Goal: Information Seeking & Learning: Compare options

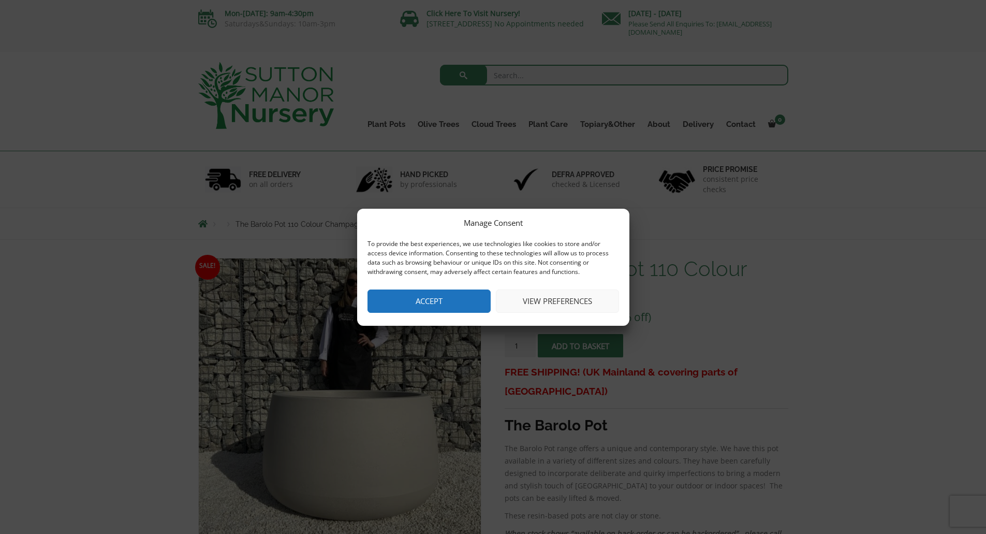
click at [441, 302] on button "Accept" at bounding box center [428, 300] width 123 height 23
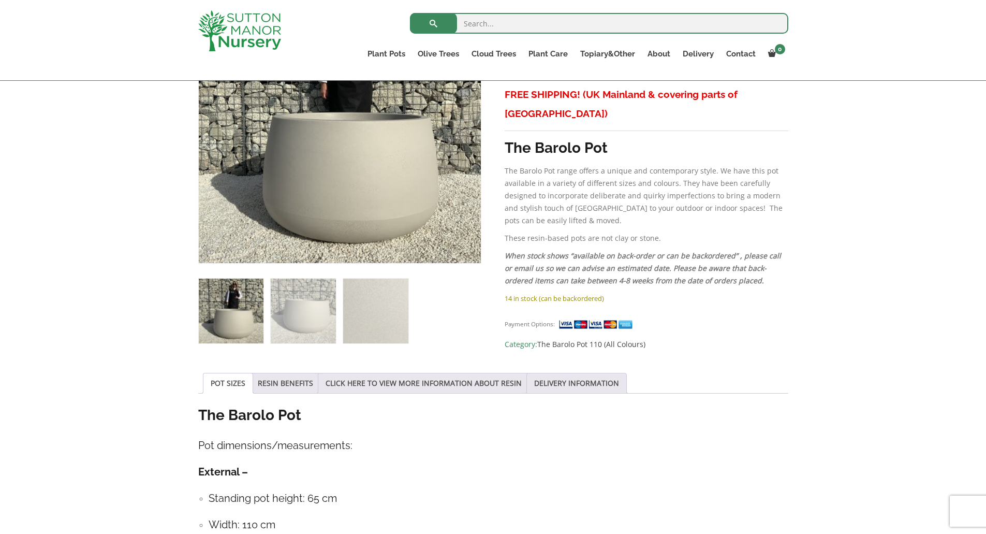
scroll to position [254, 0]
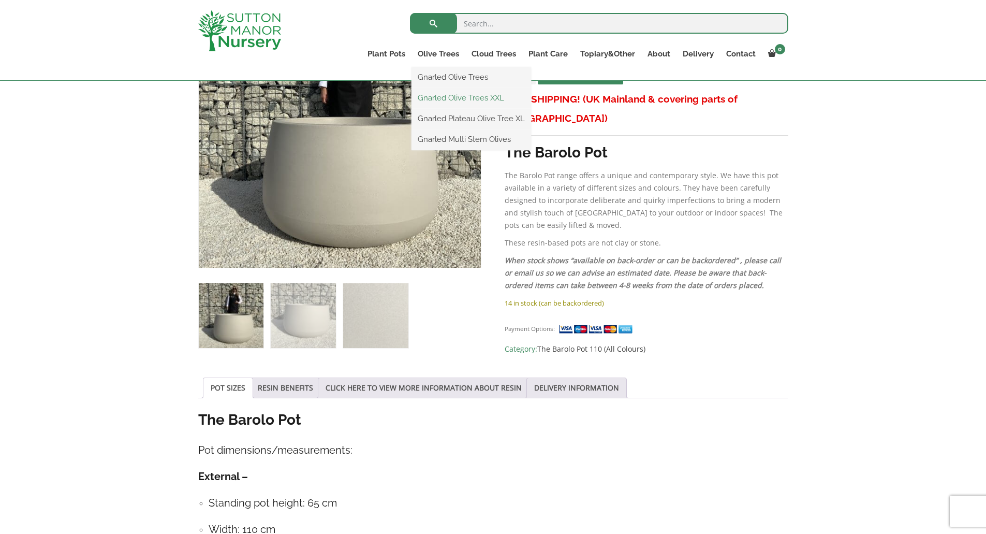
click at [485, 99] on link "Gnarled Olive Trees XXL" at bounding box center [471, 98] width 120 height 16
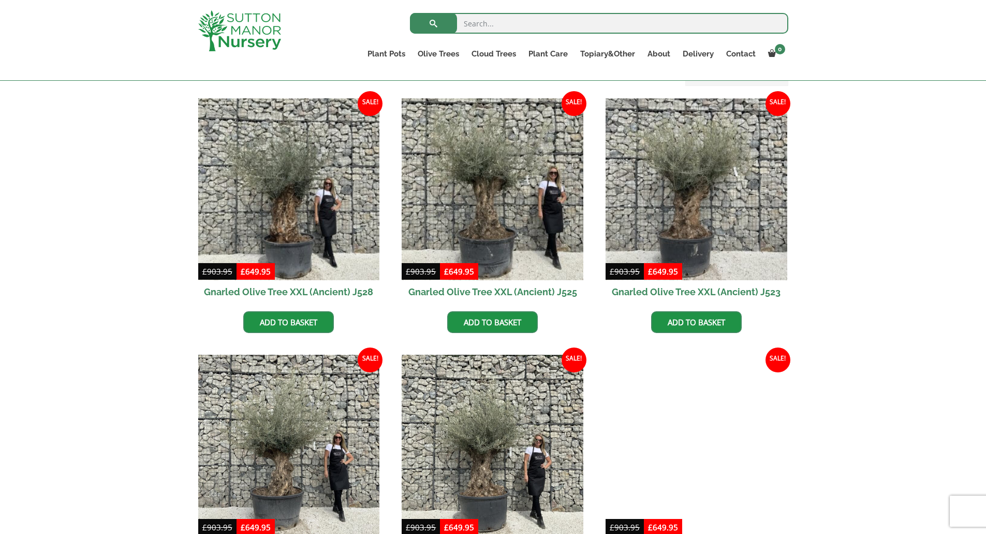
scroll to position [246, 0]
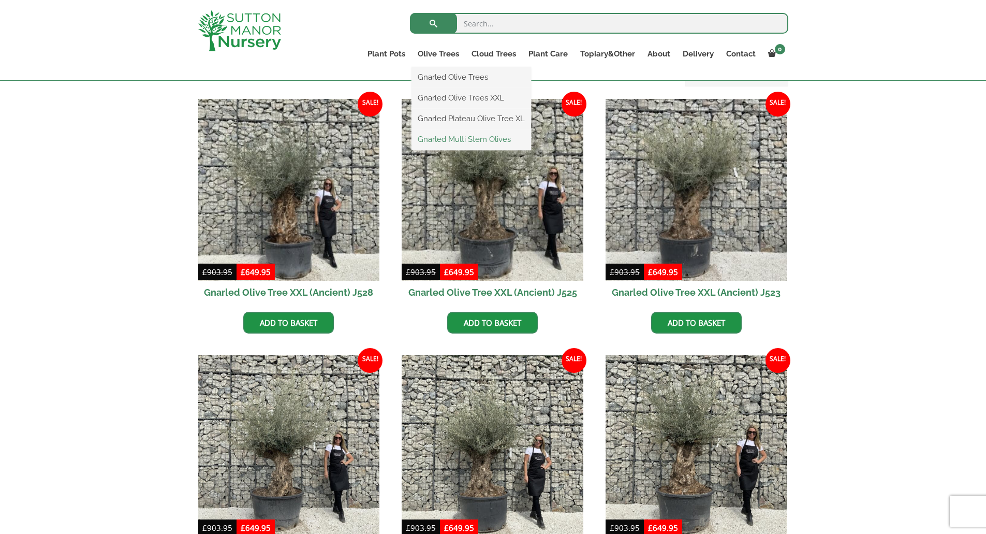
click at [495, 142] on link "Gnarled Multi Stem Olives" at bounding box center [471, 139] width 120 height 16
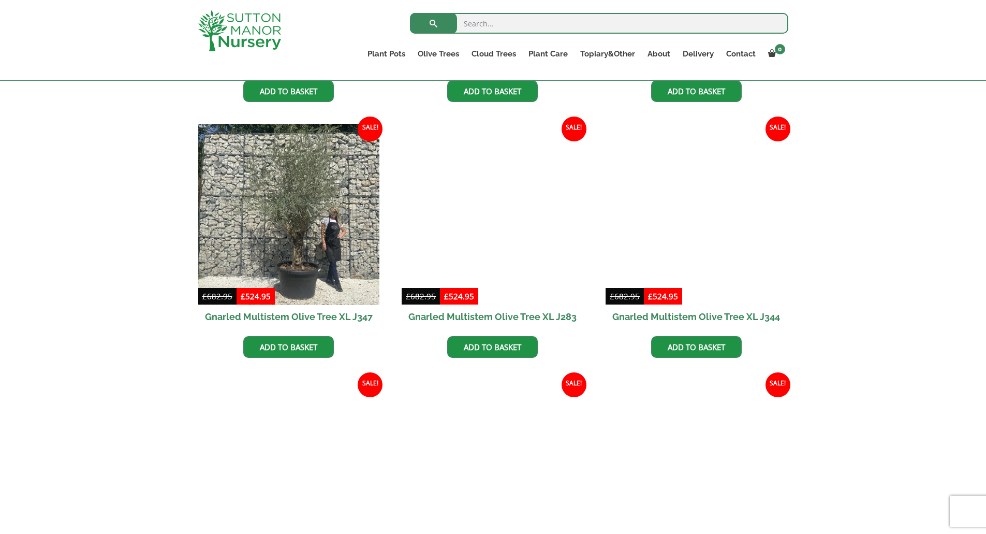
scroll to position [1093, 0]
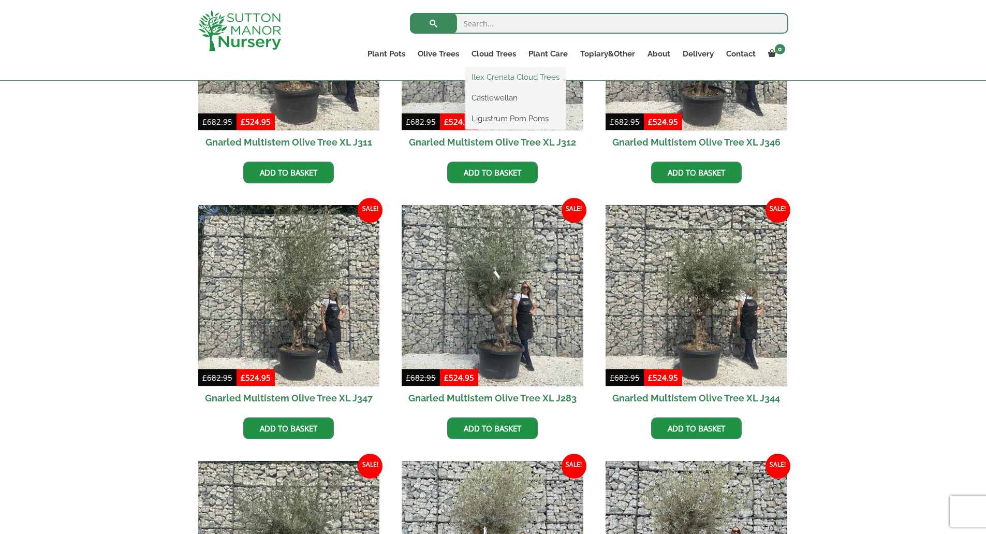
click at [505, 78] on link "Ilex Crenata Cloud Trees" at bounding box center [515, 77] width 100 height 16
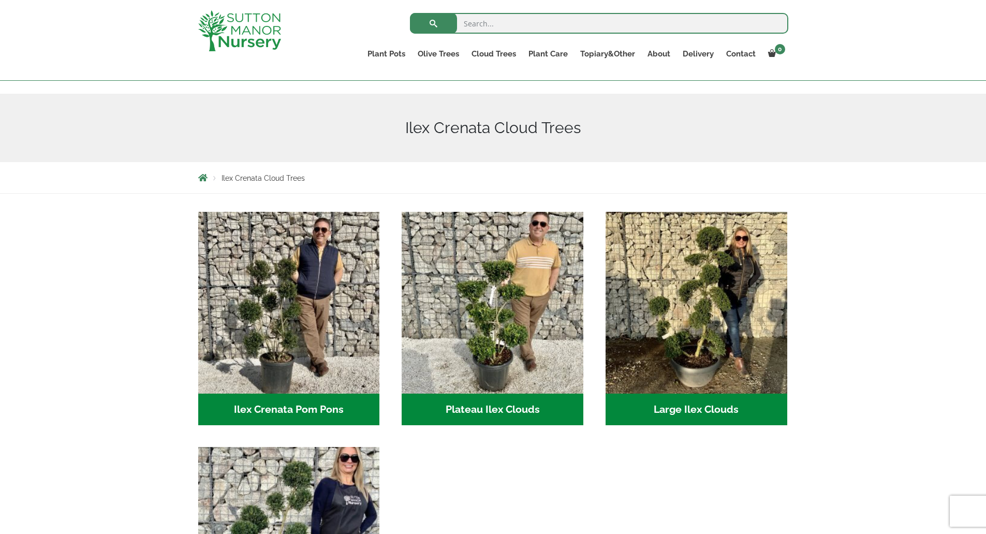
scroll to position [95, 0]
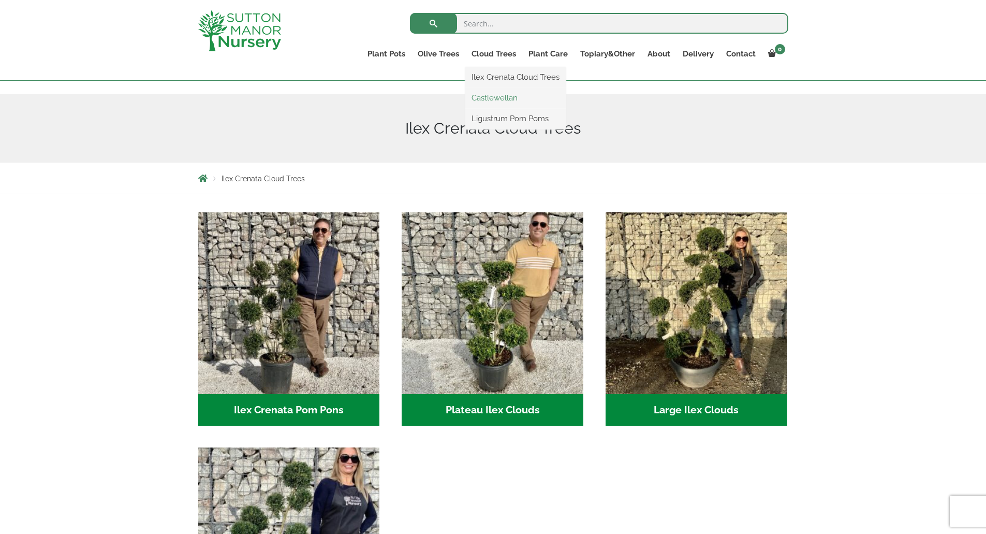
click at [504, 97] on link "Castlewellan" at bounding box center [515, 98] width 100 height 16
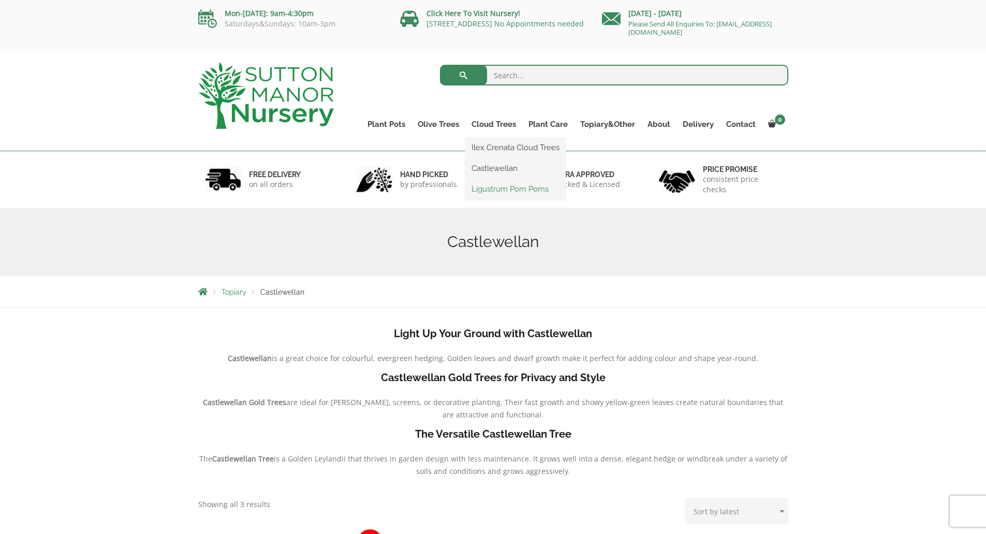
click at [508, 191] on link "Ligustrum Pom Poms" at bounding box center [515, 189] width 100 height 16
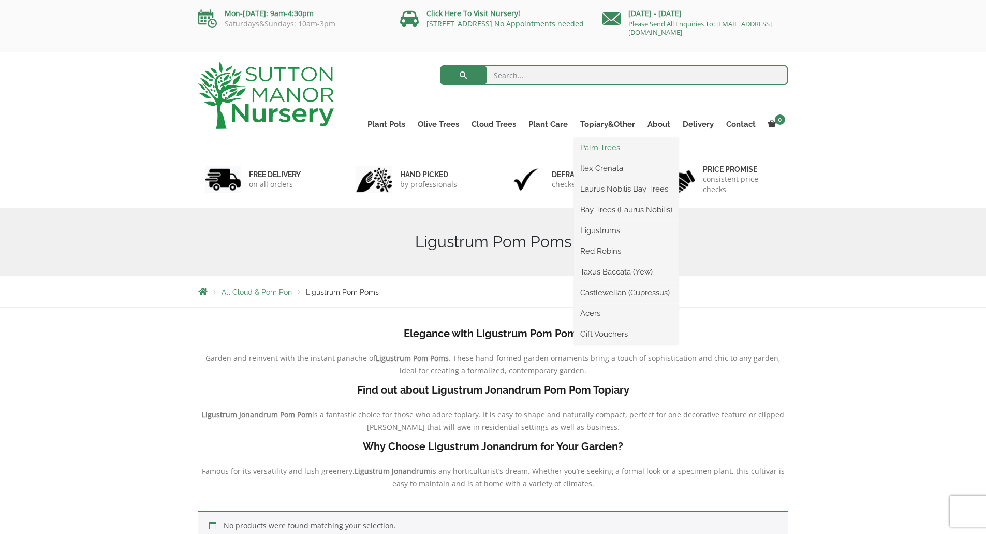
click at [615, 149] on link "Palm Trees" at bounding box center [626, 148] width 105 height 16
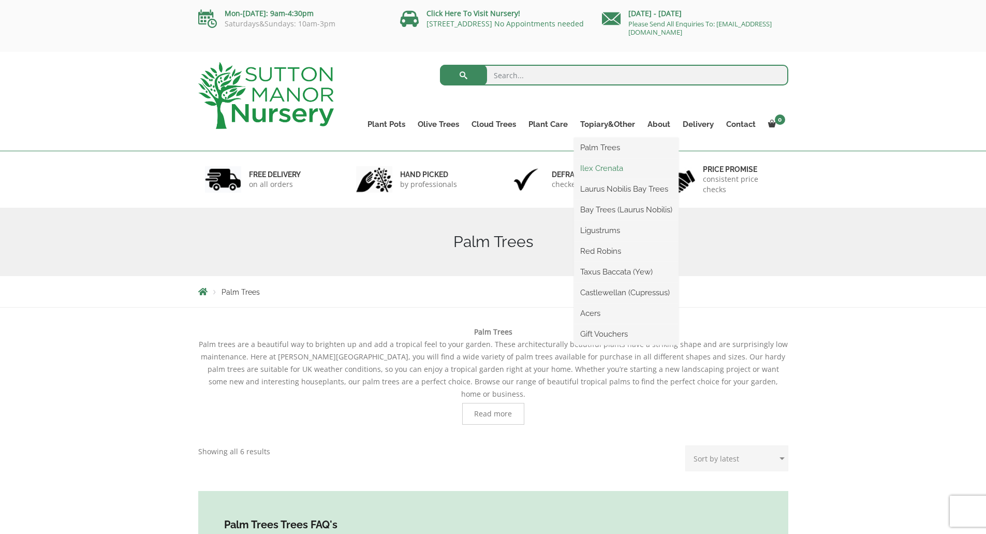
click at [608, 172] on link "Ilex Crenata" at bounding box center [626, 168] width 105 height 16
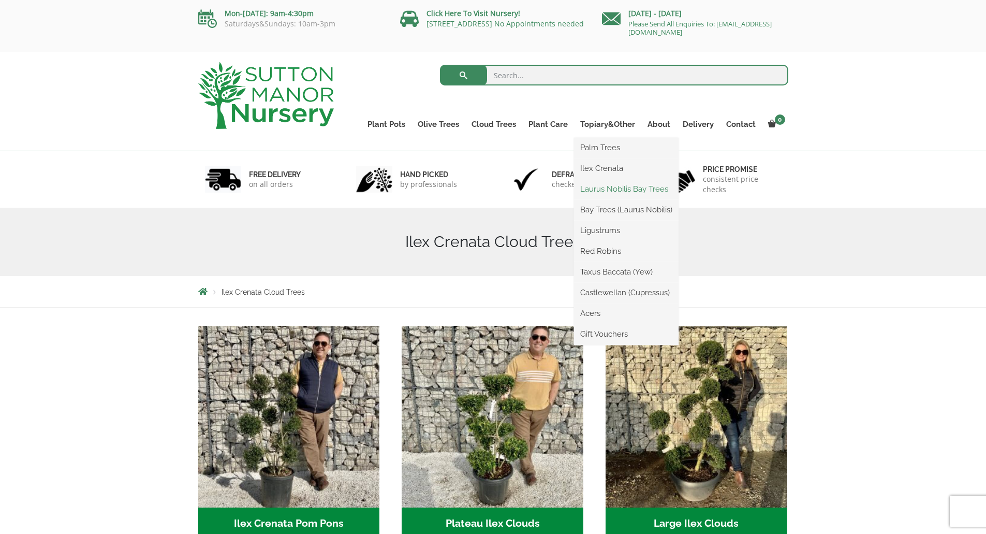
click at [610, 185] on link "Laurus Nobilis Bay Trees" at bounding box center [626, 189] width 105 height 16
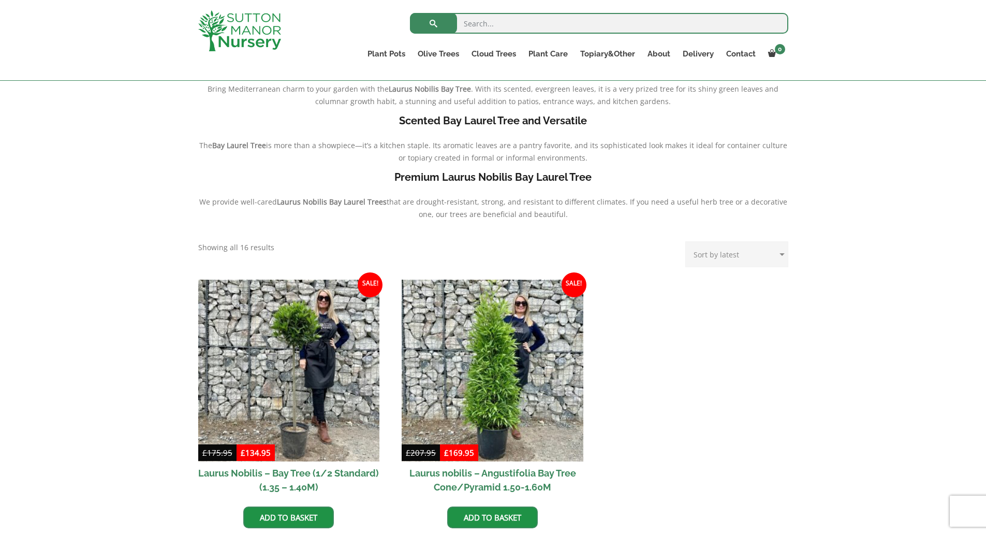
scroll to position [250, 0]
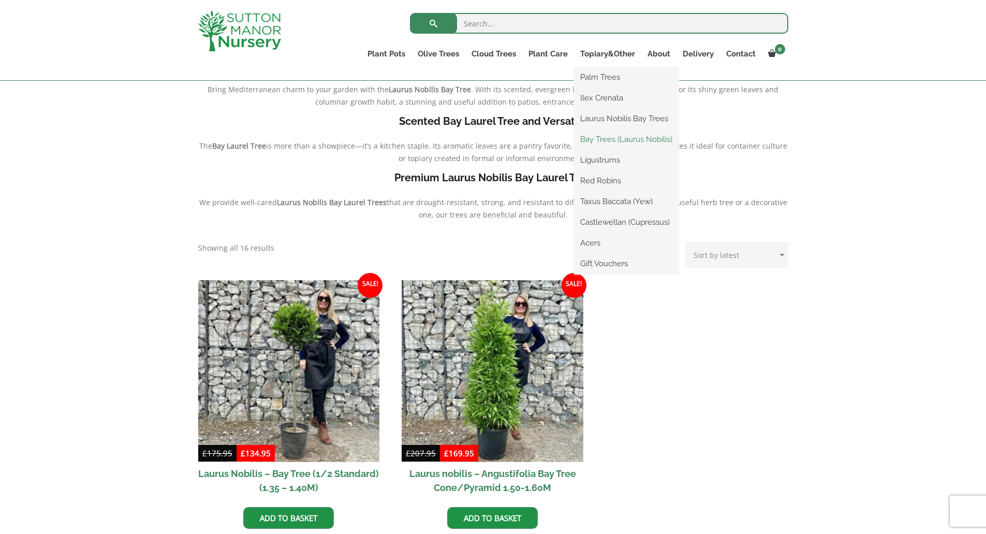
click at [622, 141] on link "Bay Trees (Laurus Nobilis)" at bounding box center [626, 139] width 105 height 16
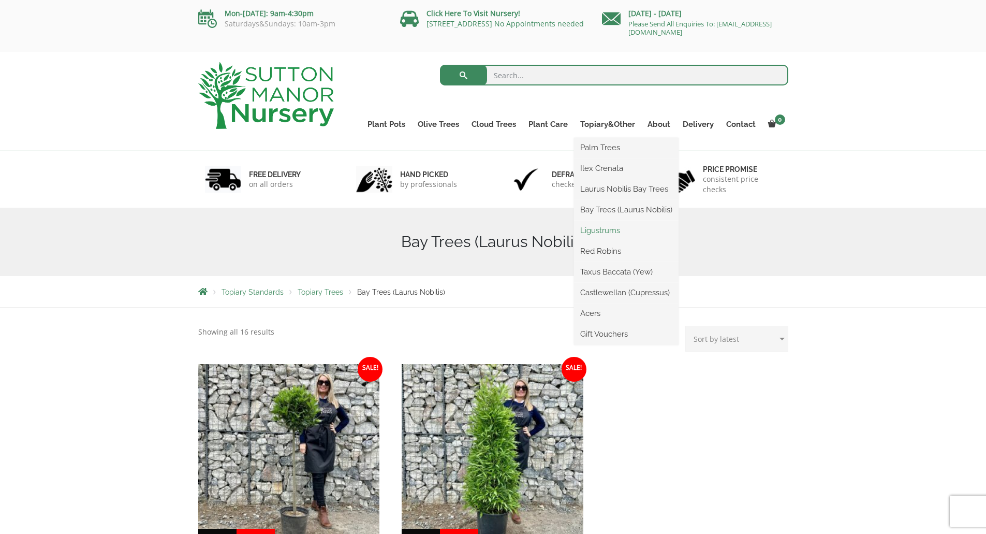
click at [604, 232] on link "Ligustrums" at bounding box center [626, 231] width 105 height 16
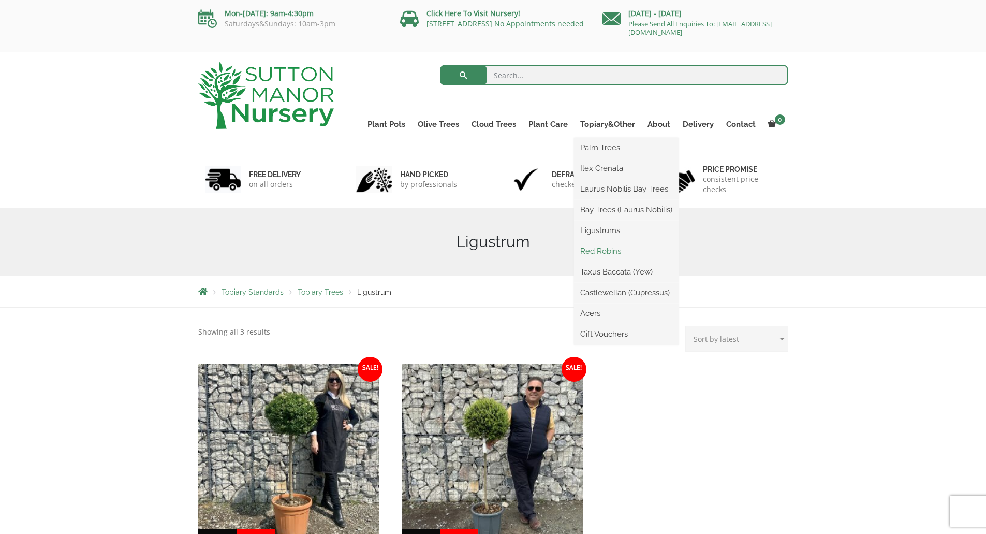
click at [616, 250] on link "Red Robins" at bounding box center [626, 251] width 105 height 16
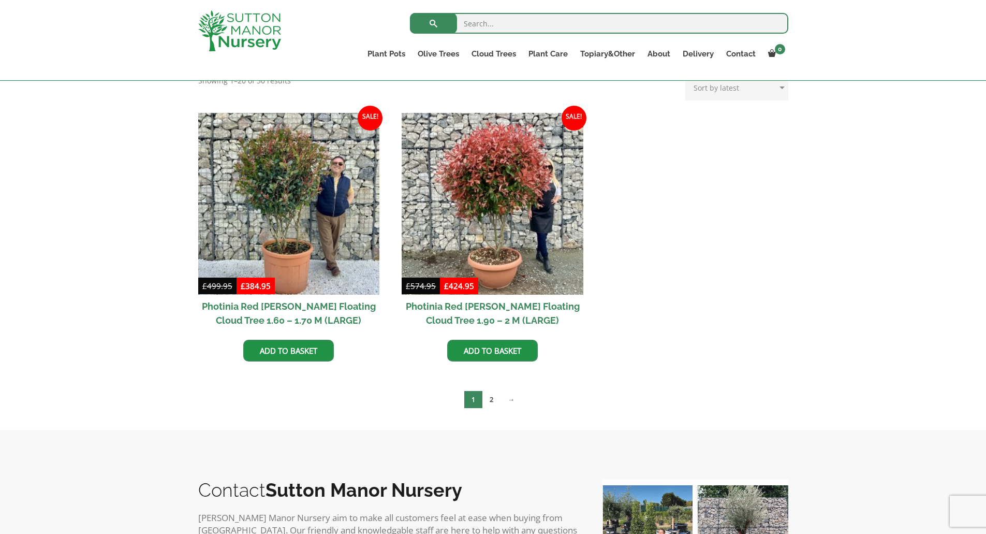
scroll to position [418, 0]
click at [493, 401] on link "2" at bounding box center [491, 398] width 18 height 17
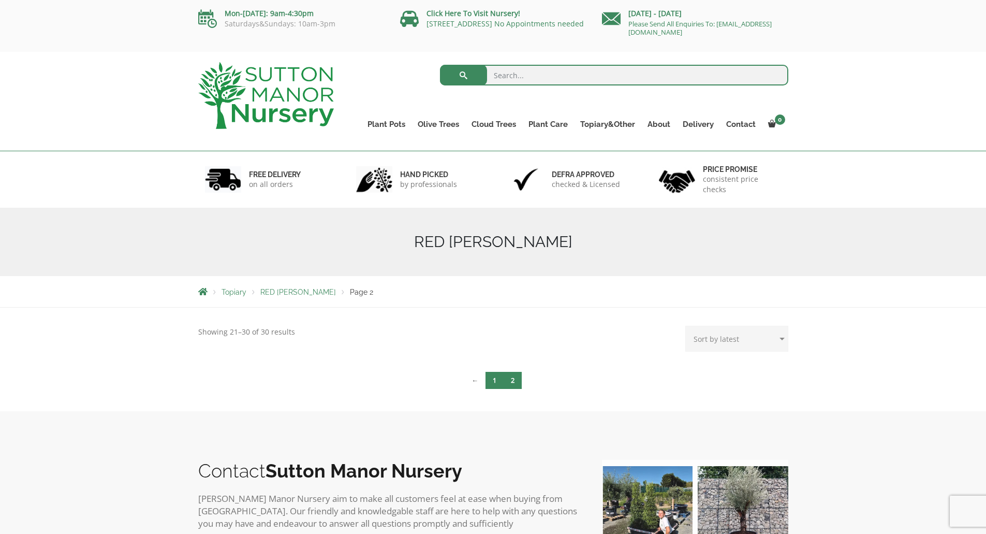
click at [494, 382] on link "1" at bounding box center [494, 380] width 18 height 17
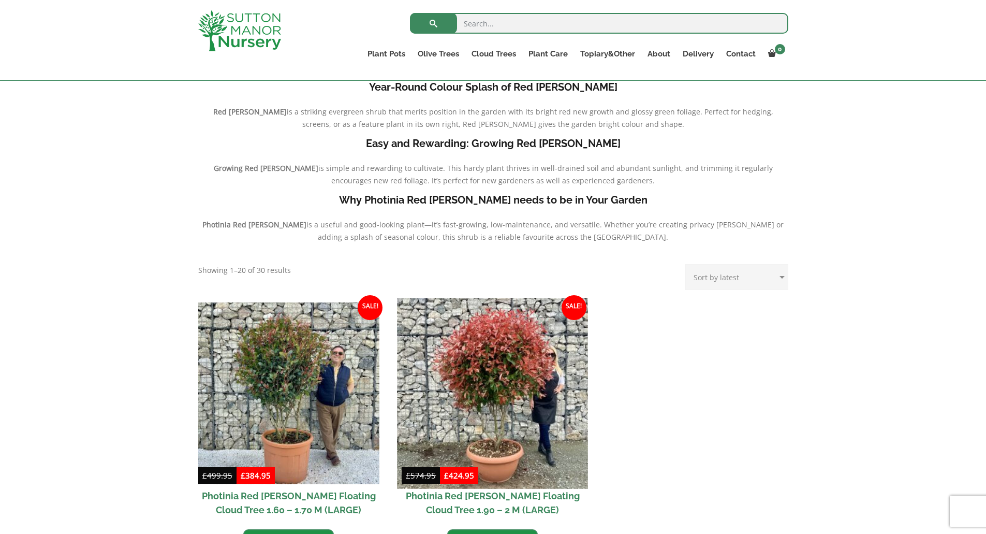
scroll to position [210, 0]
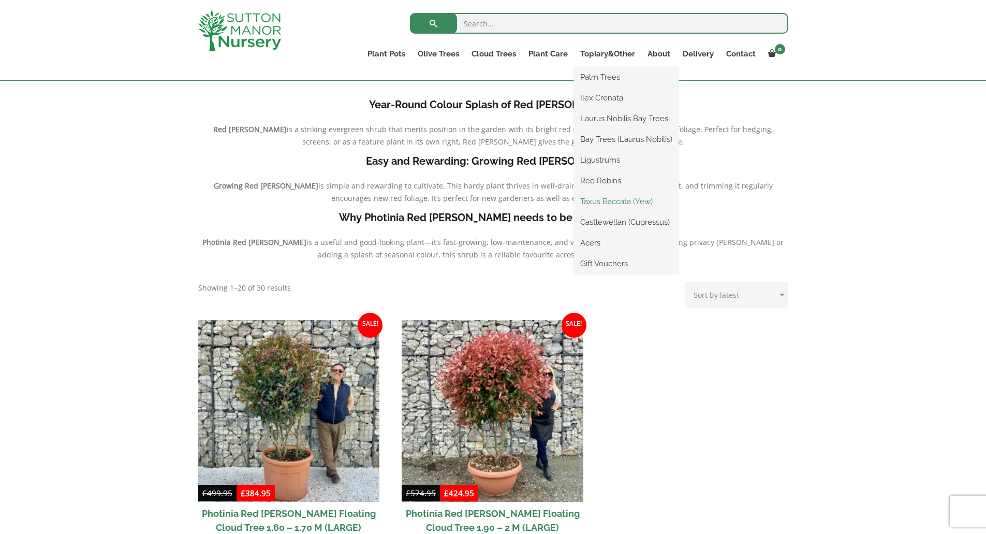
click at [614, 199] on link "Taxus Baccata (Yew)" at bounding box center [626, 202] width 105 height 16
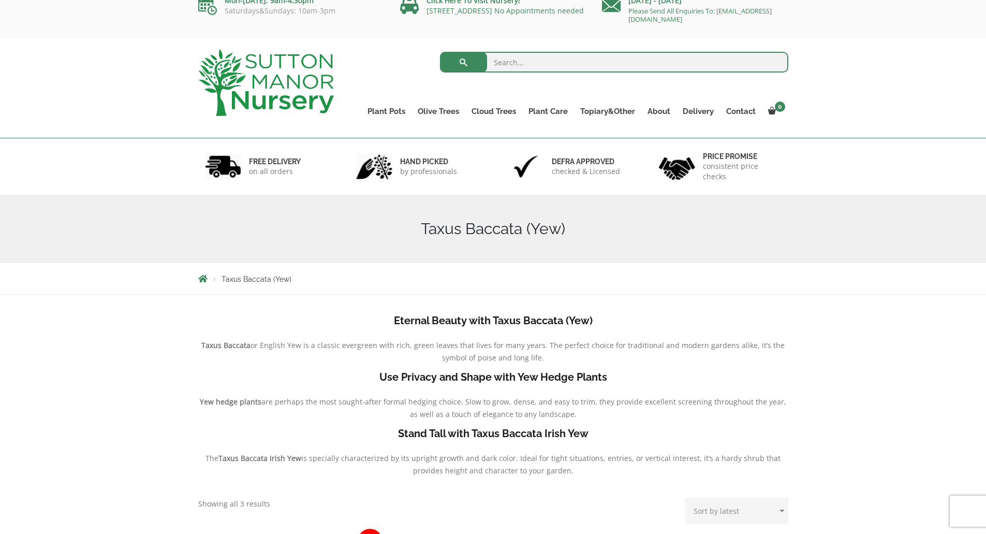
scroll to position [12, 0]
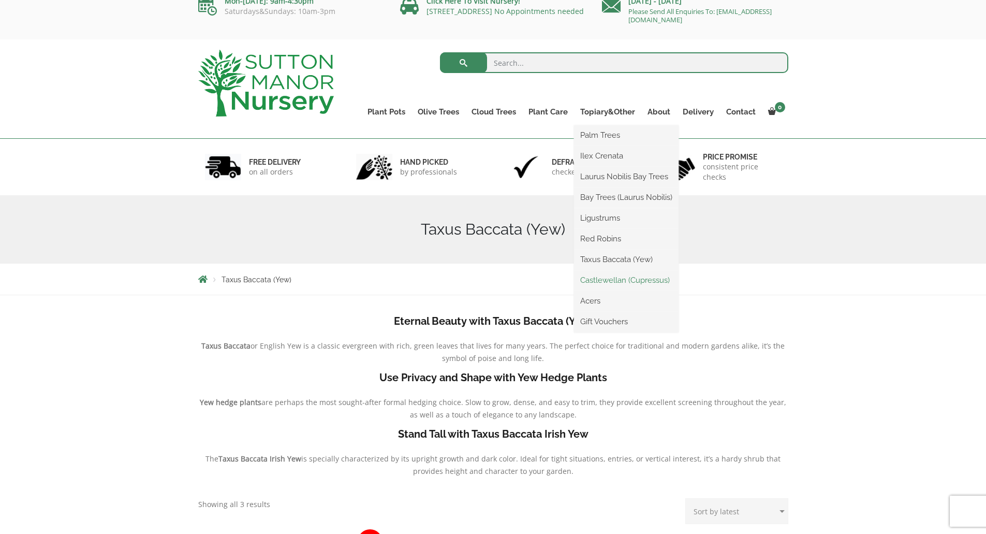
click at [619, 281] on link "Castlewellan (Cupressus)" at bounding box center [626, 280] width 105 height 16
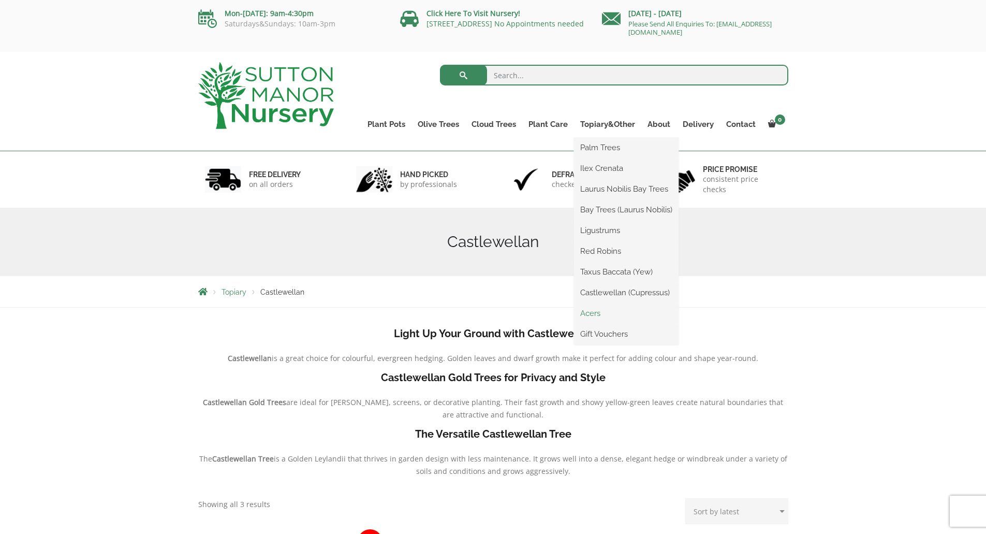
click at [595, 312] on link "Acers" at bounding box center [626, 313] width 105 height 16
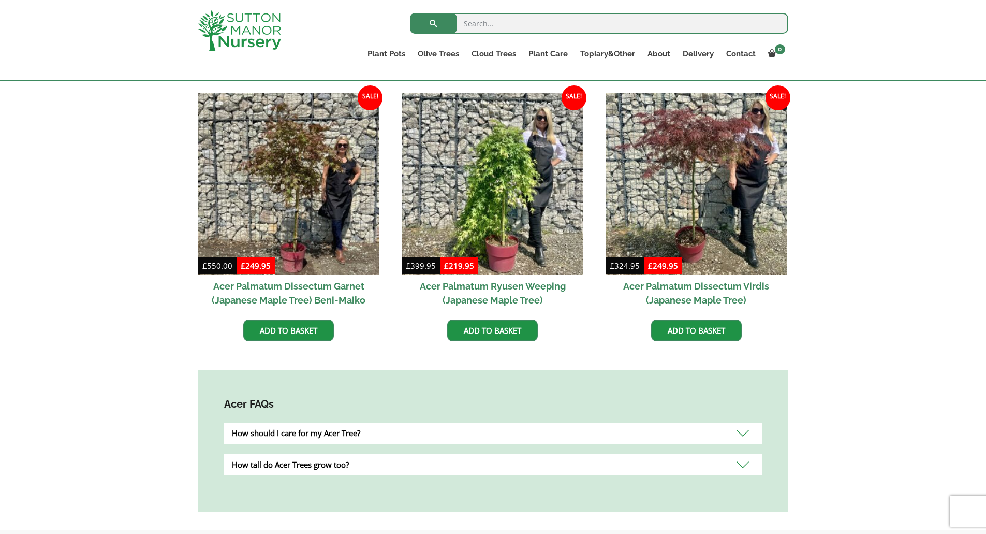
scroll to position [293, 0]
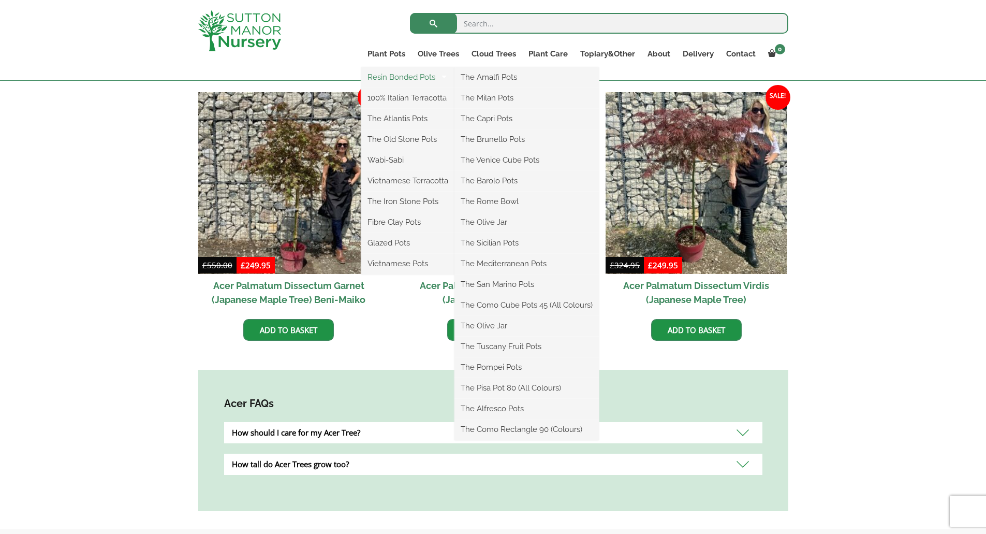
click at [402, 81] on link "Resin Bonded Pots" at bounding box center [407, 77] width 93 height 16
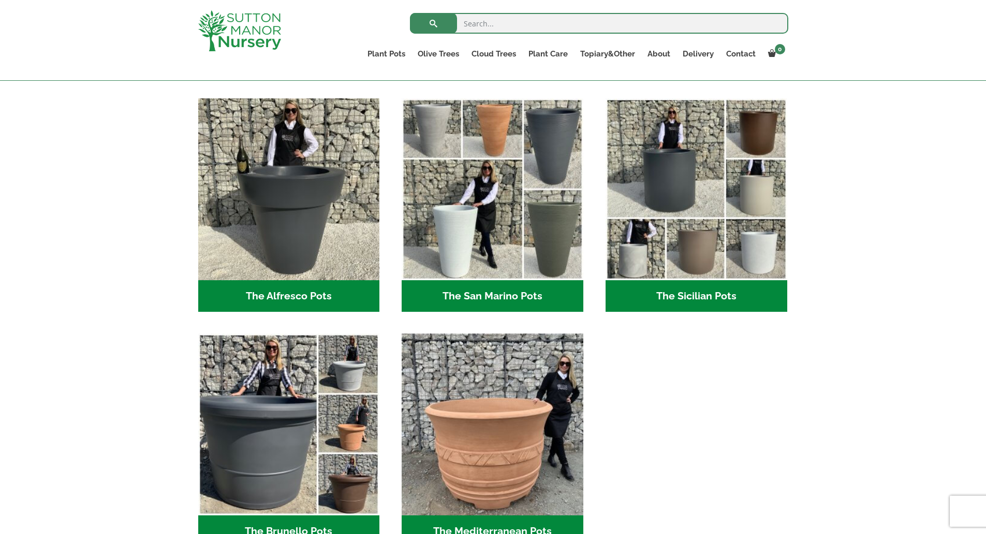
scroll to position [1205, 0]
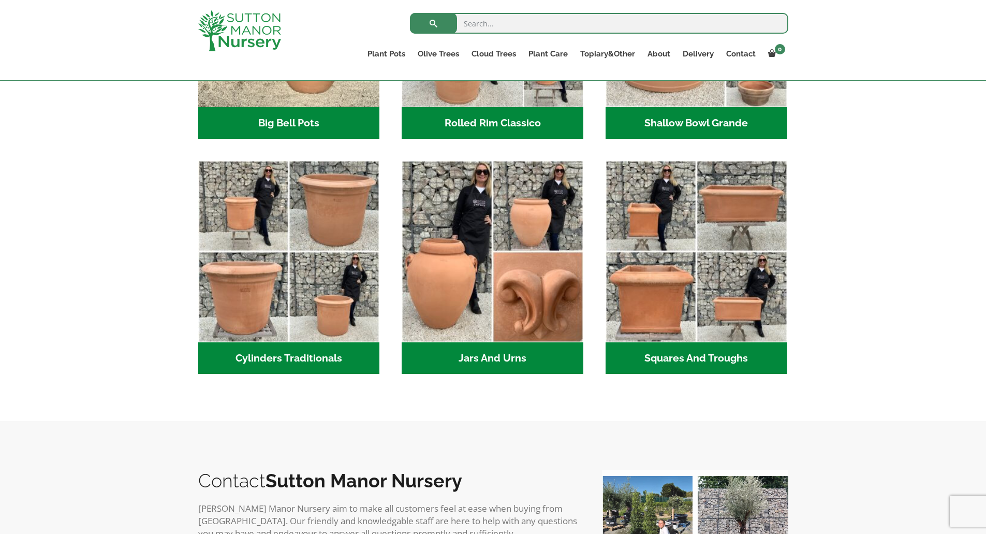
scroll to position [422, 0]
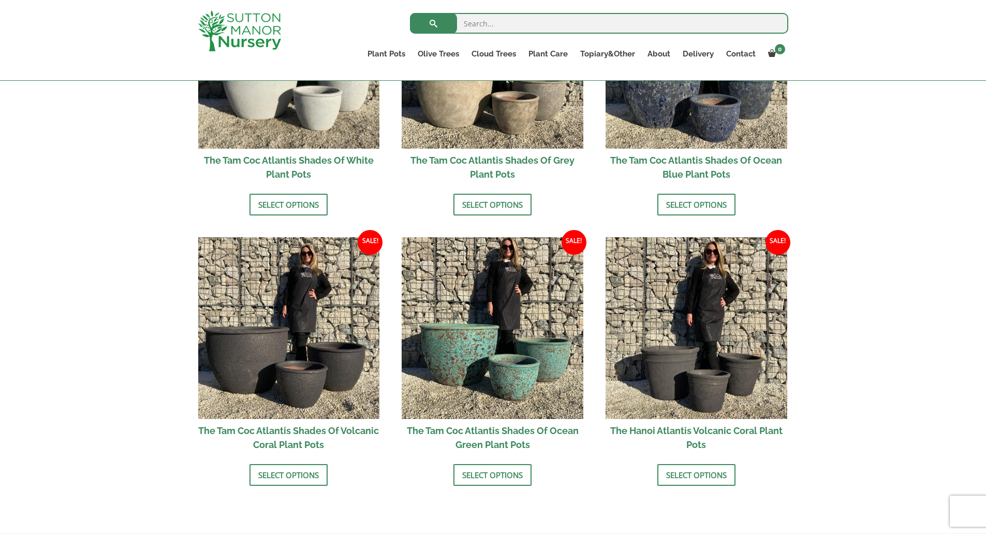
scroll to position [735, 0]
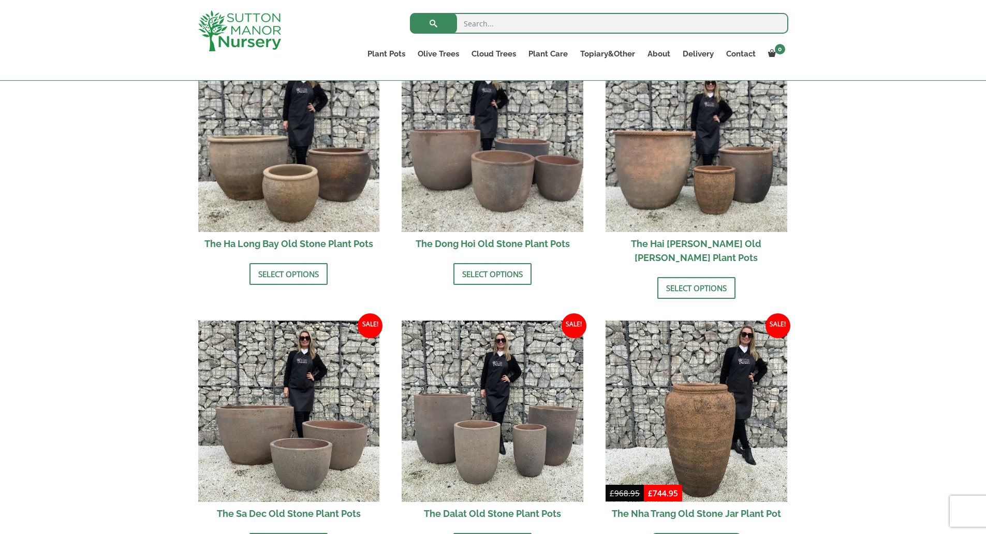
scroll to position [395, 0]
drag, startPoint x: 716, startPoint y: 134, endPoint x: 871, endPoint y: 142, distance: 154.9
click at [871, 142] on div "Old Stone (Black Vietnamese Clay) Vietnamese artisan pottery is a tradition tha…" at bounding box center [493, 374] width 986 height 963
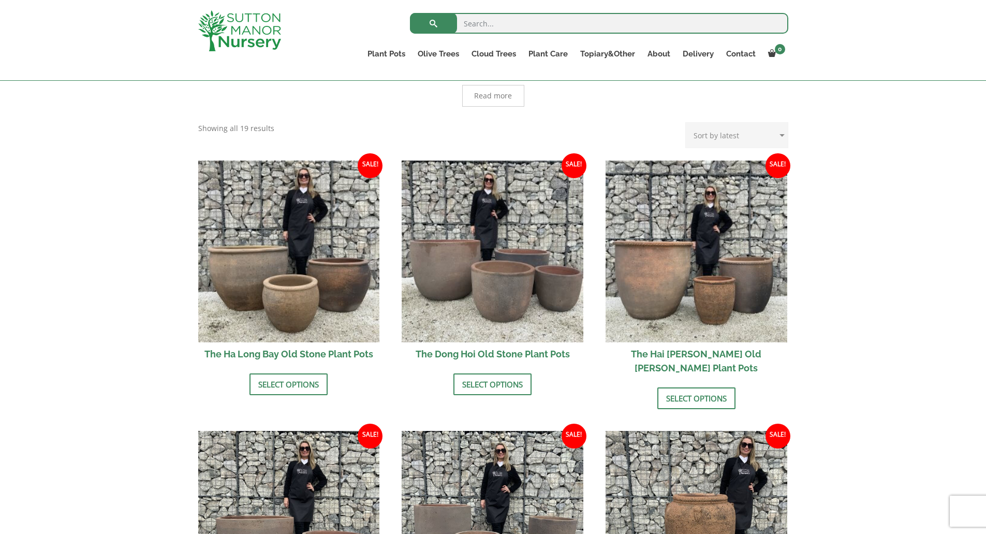
scroll to position [284, 0]
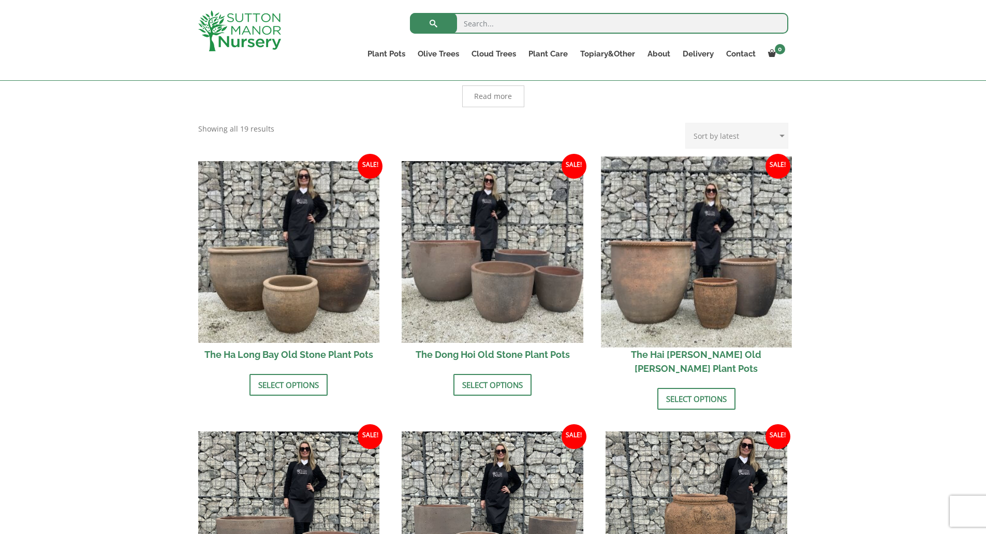
click at [741, 206] on img at bounding box center [696, 251] width 190 height 190
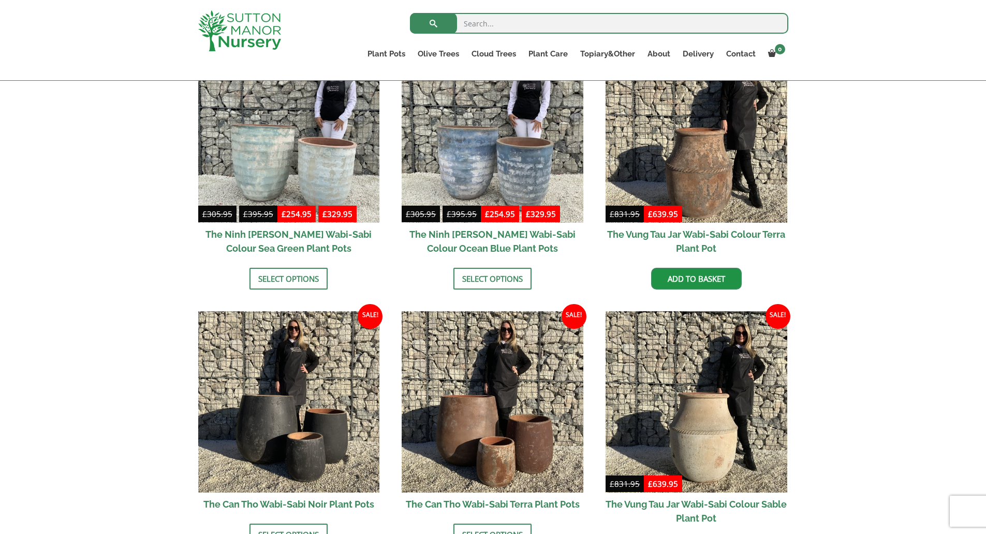
scroll to position [854, 0]
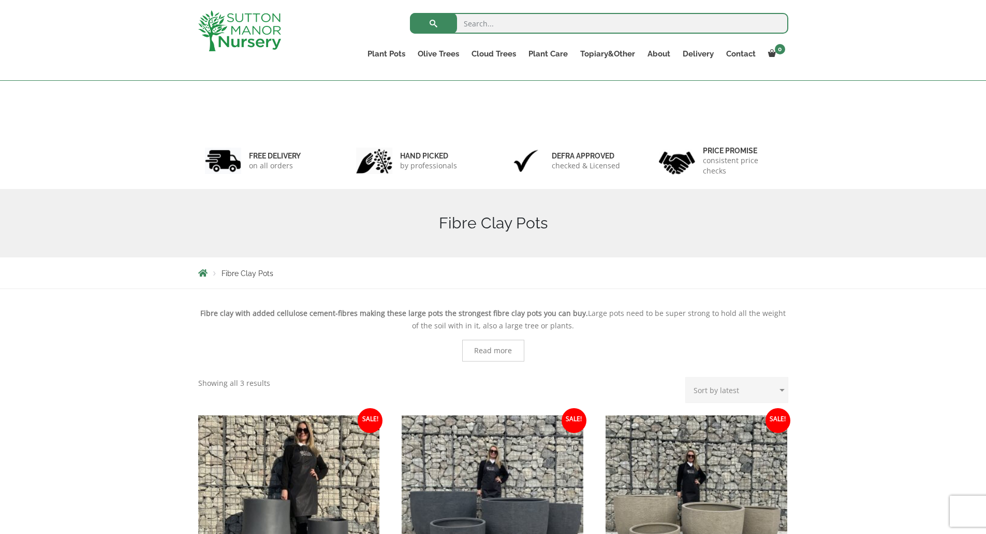
scroll to position [304, 0]
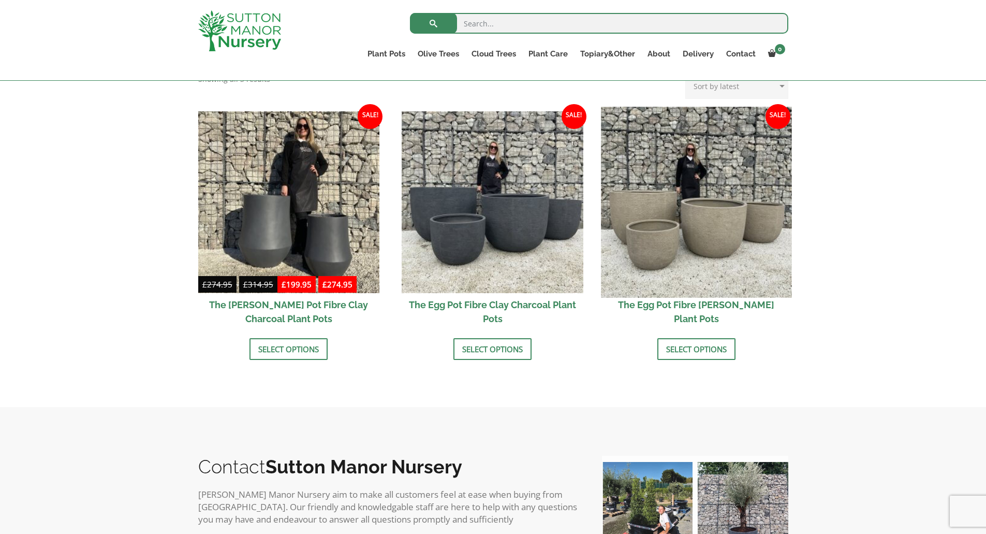
click at [708, 201] on img at bounding box center [696, 202] width 190 height 190
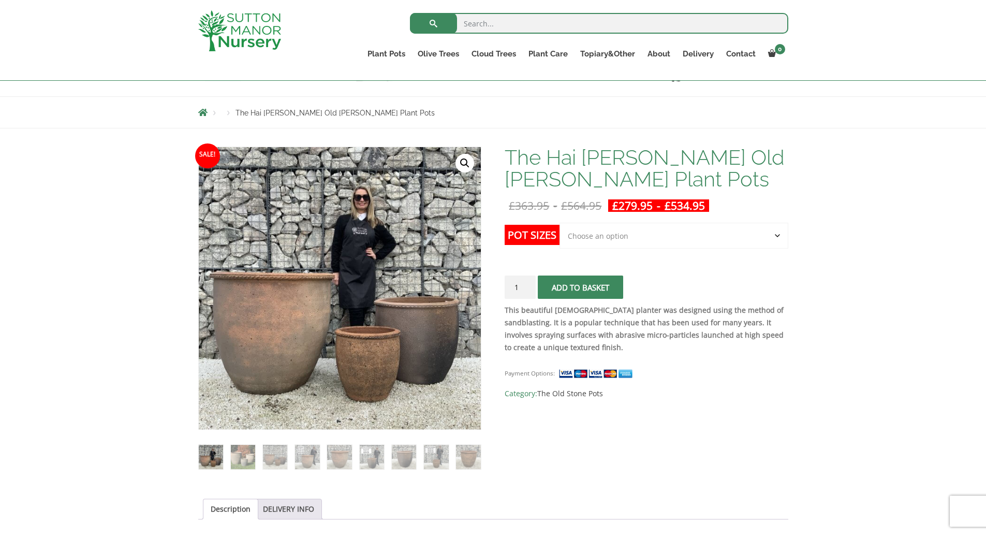
scroll to position [92, 0]
click at [713, 240] on select "Choose an option Click here to buy the 3rd to Largest Pot In The Picture Click …" at bounding box center [673, 236] width 228 height 26
select select "Click here to buy the Largest pot In The Picture"
click at [559, 223] on select "Choose an option Click here to buy the 3rd to Largest Pot In The Picture Click …" at bounding box center [673, 236] width 228 height 26
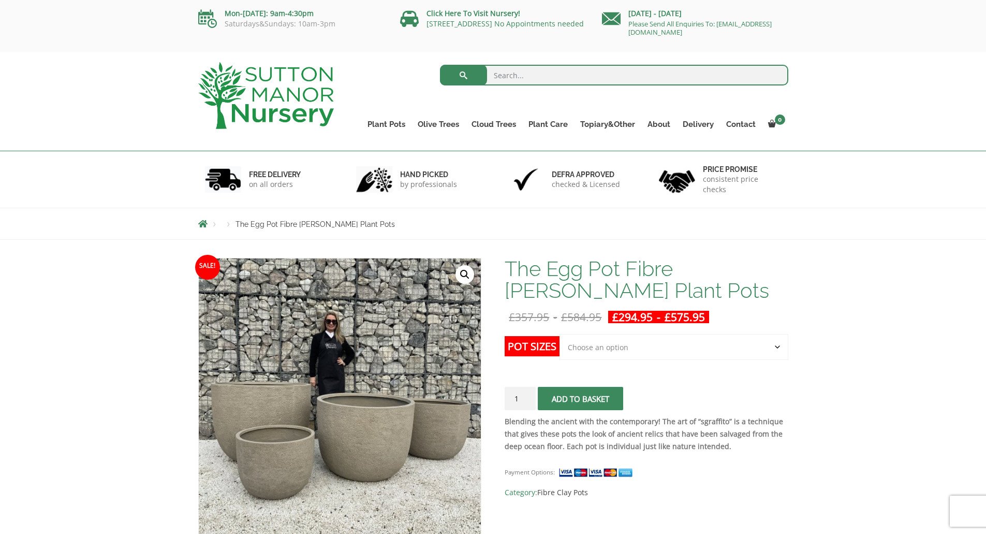
click at [707, 344] on select "Choose an option Click here to buy the 5th To Largest Pot In The Picture Click …" at bounding box center [673, 347] width 228 height 26
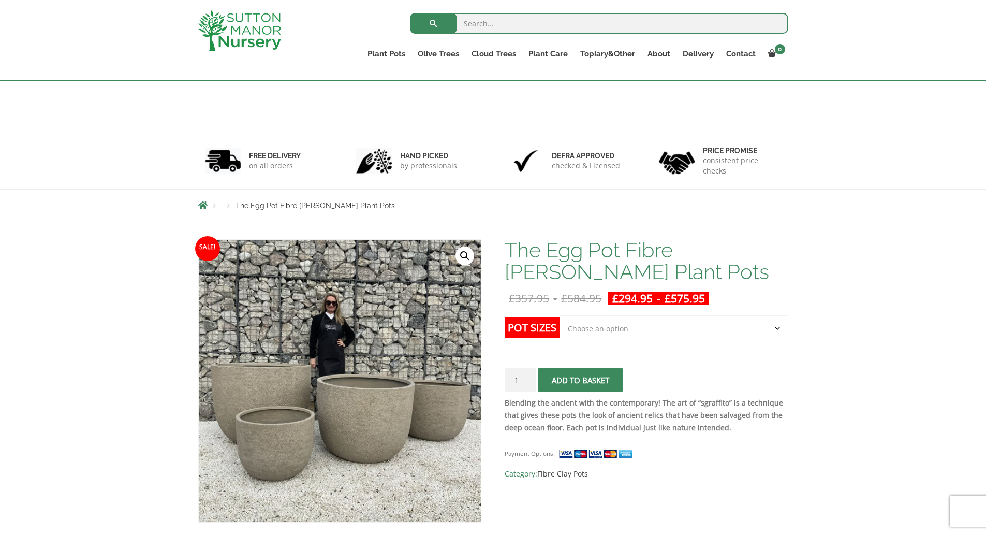
scroll to position [230, 0]
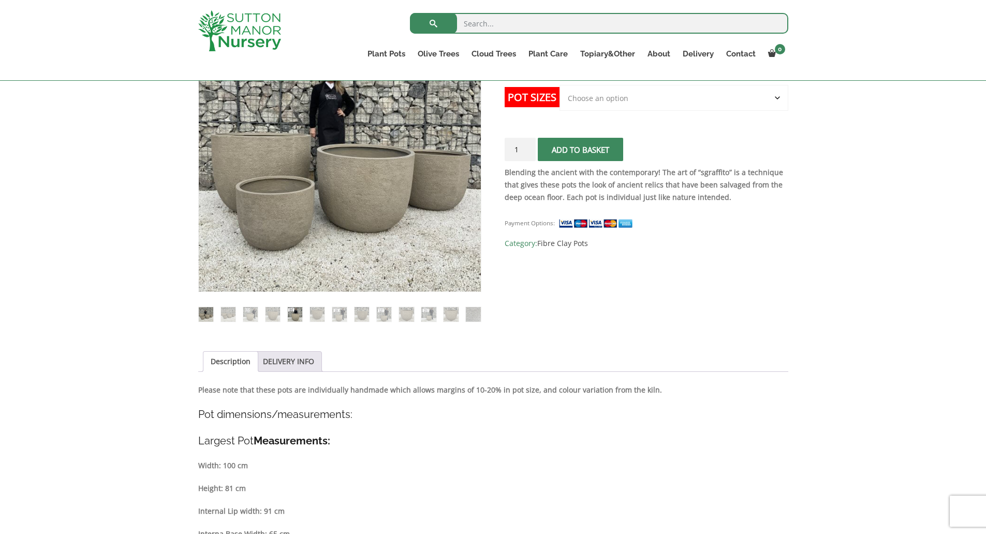
click at [294, 320] on img at bounding box center [295, 314] width 14 height 14
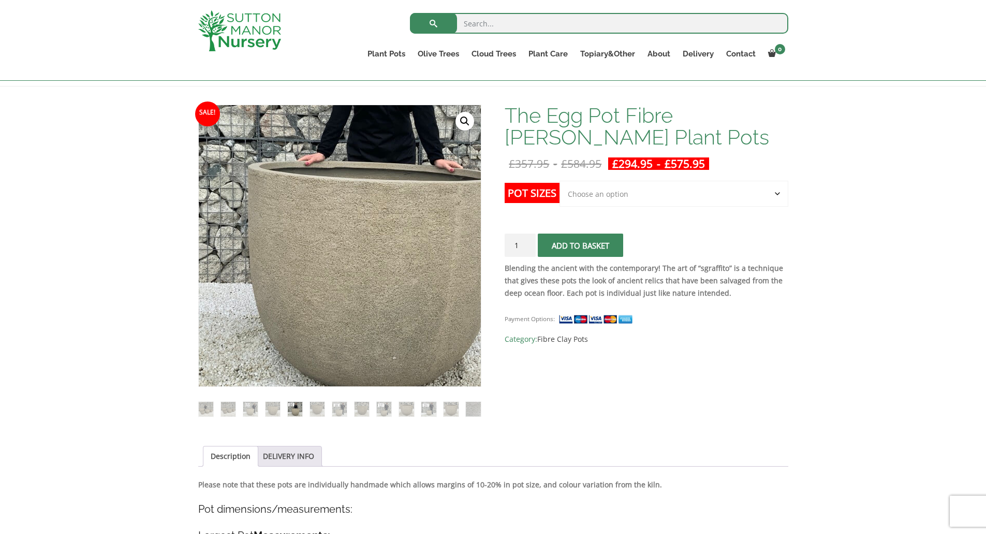
scroll to position [132, 0]
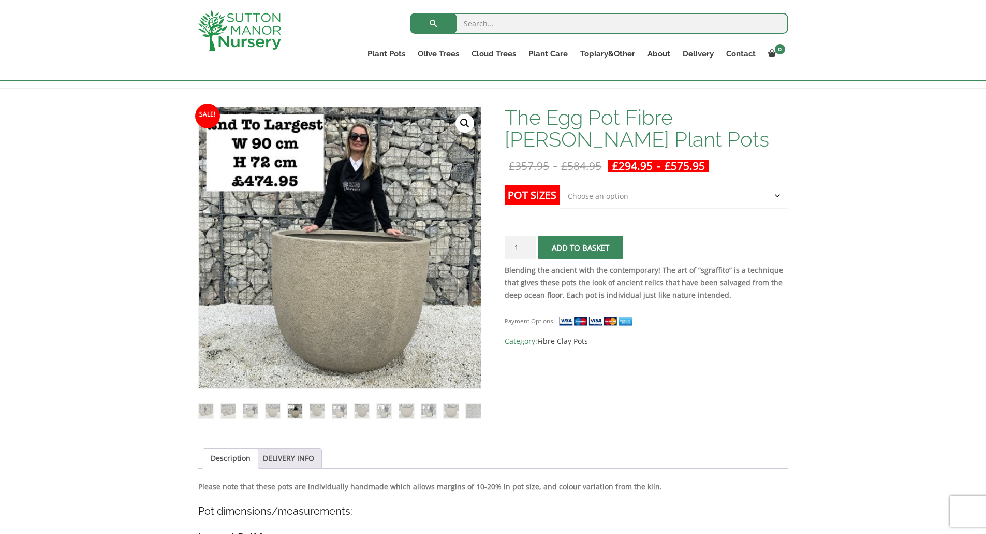
click at [256, 413] on img at bounding box center [250, 411] width 14 height 14
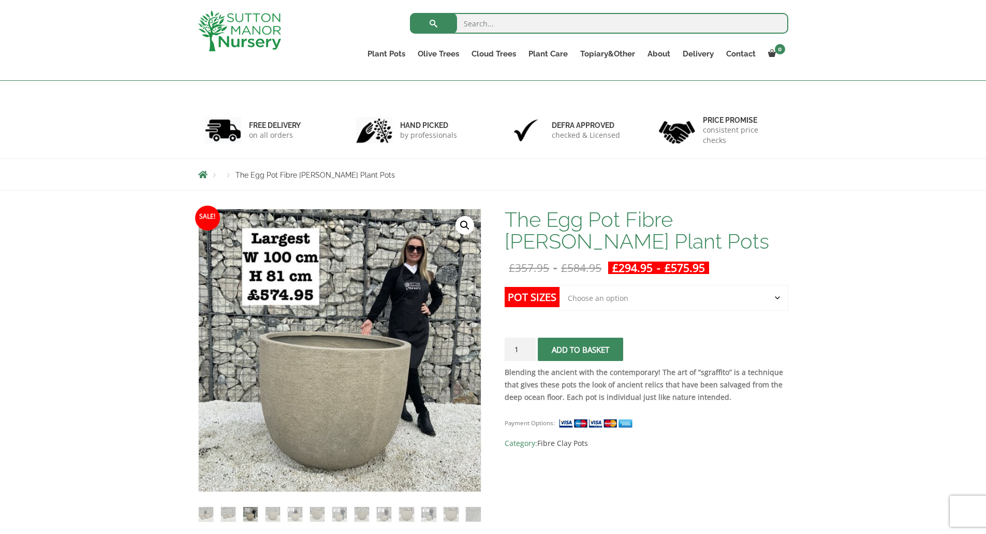
scroll to position [0, 0]
